Goal: Information Seeking & Learning: Learn about a topic

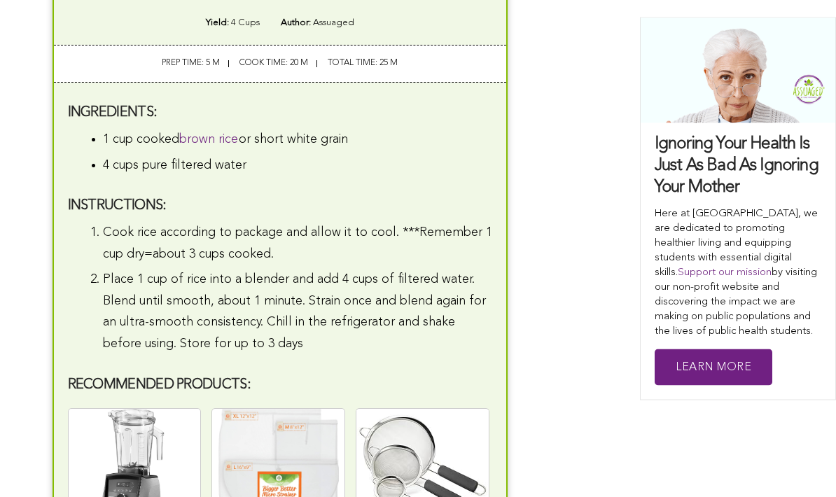
scroll to position [2691, 0]
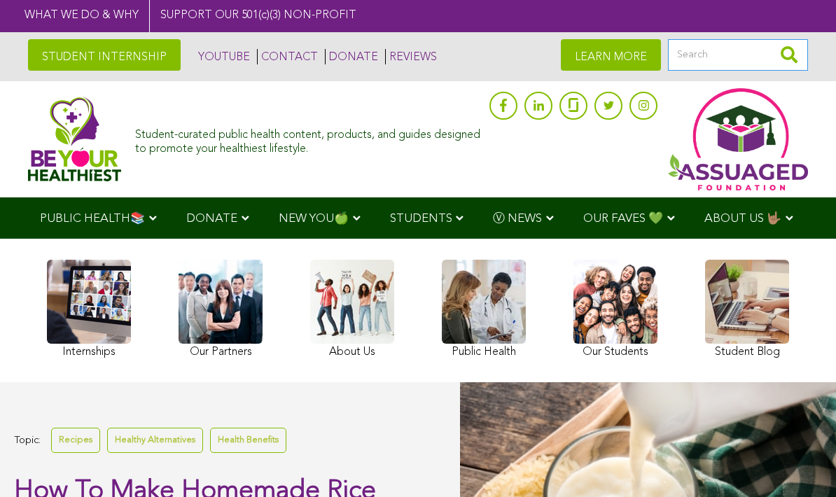
click at [728, 46] on input "Search" at bounding box center [738, 55] width 140 height 32
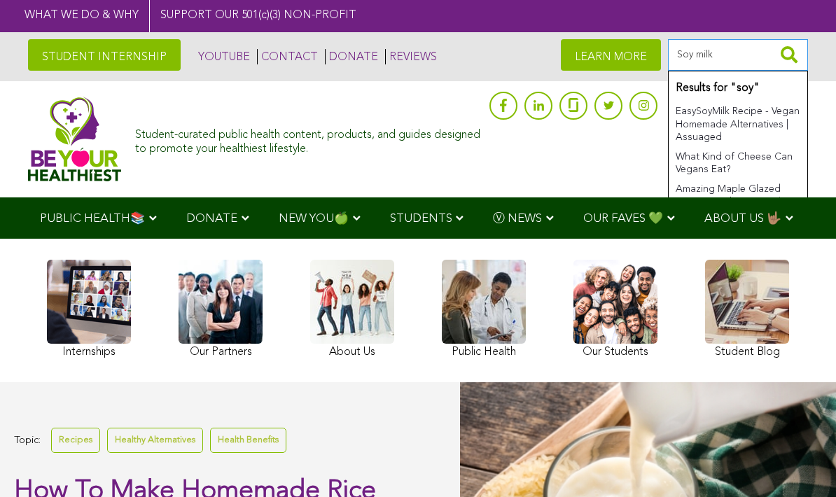
type input "Soy milk"
click at [789, 54] on button "submit" at bounding box center [789, 55] width 38 height 32
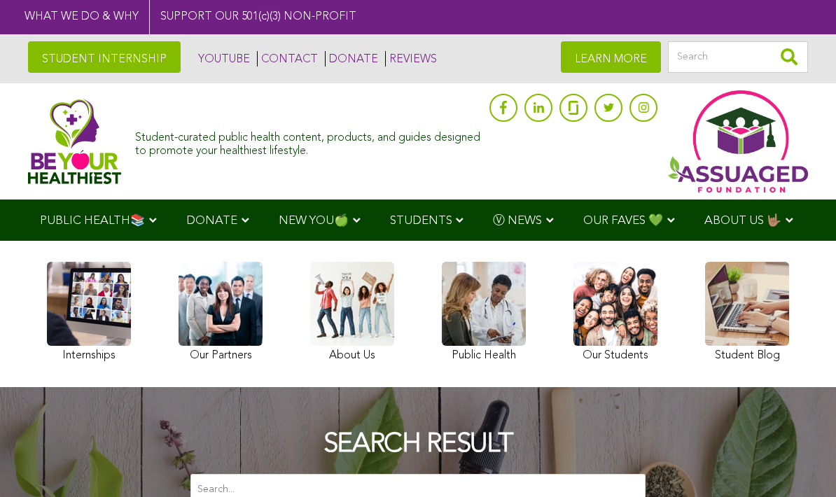
type input "soy milk"
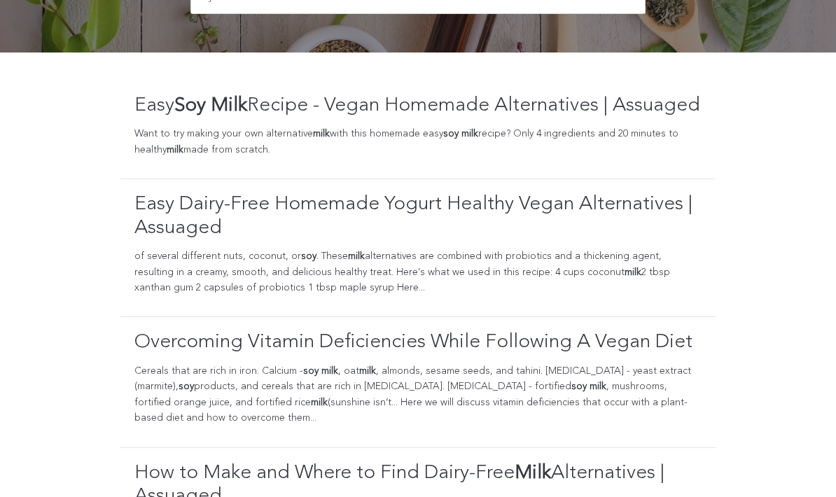
scroll to position [435, 0]
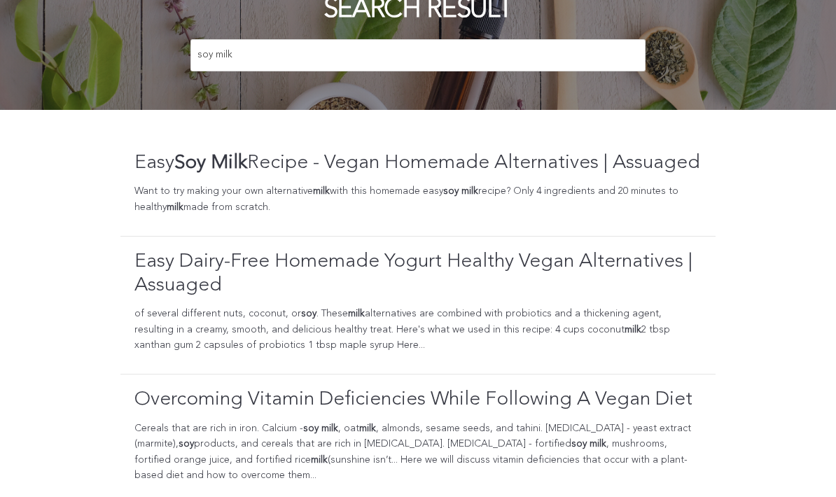
click at [536, 167] on link "Easy Soy Milk Recipe - Vegan Homemade Alternatives | Assuaged" at bounding box center [417, 164] width 566 height 24
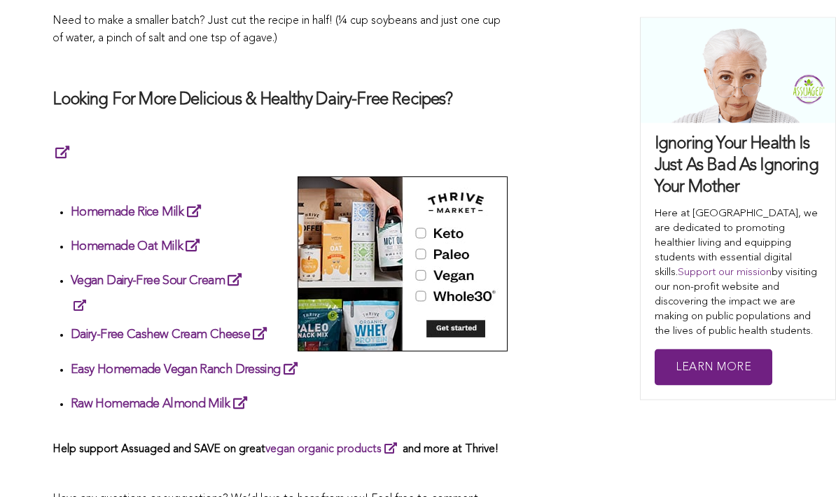
scroll to position [1574, 0]
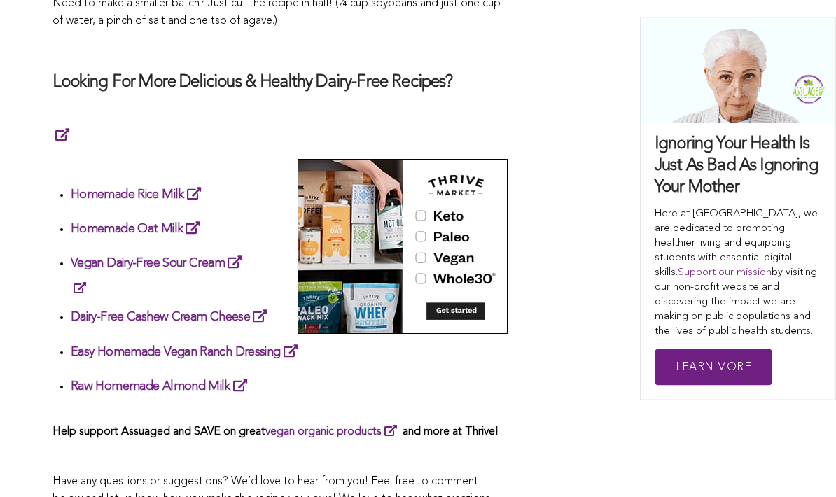
click at [182, 223] on link "Homemade Oat Milk" at bounding box center [138, 229] width 134 height 13
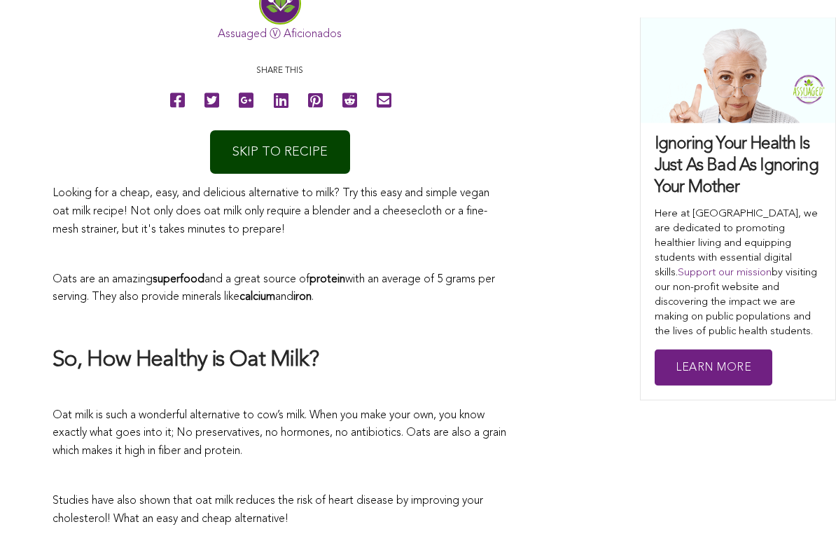
scroll to position [695, 0]
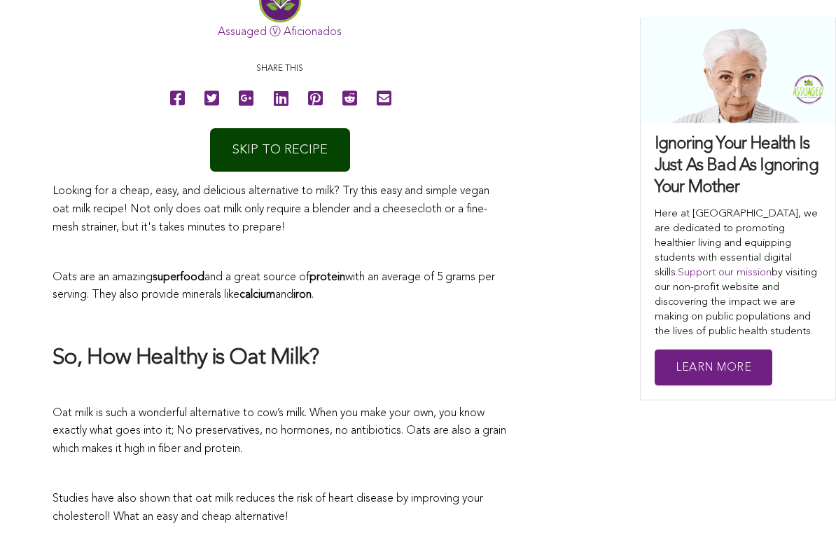
click at [287, 148] on link "SKIP TO RECIPE" at bounding box center [280, 150] width 140 height 43
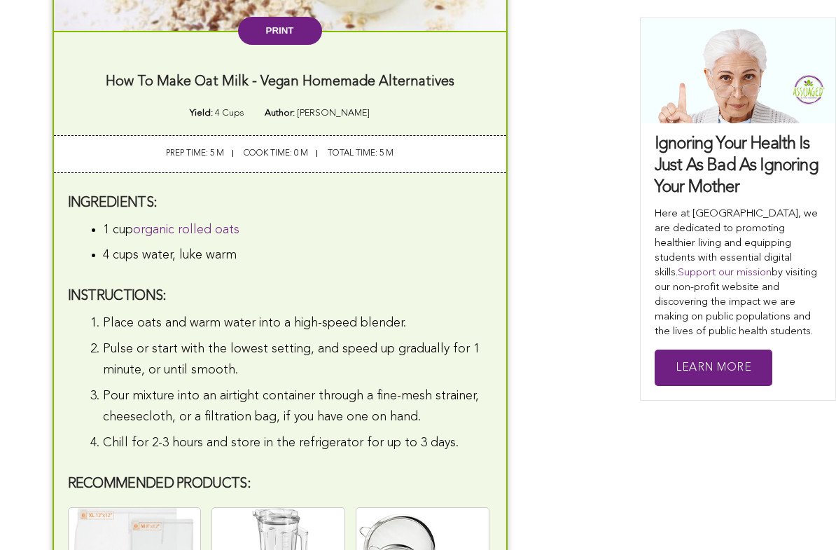
scroll to position [2755, 0]
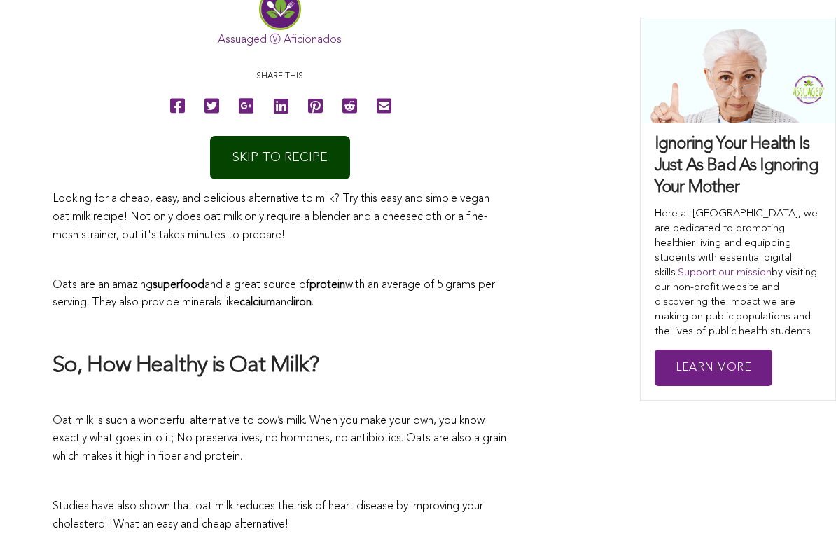
scroll to position [687, 0]
